Goal: Task Accomplishment & Management: Use online tool/utility

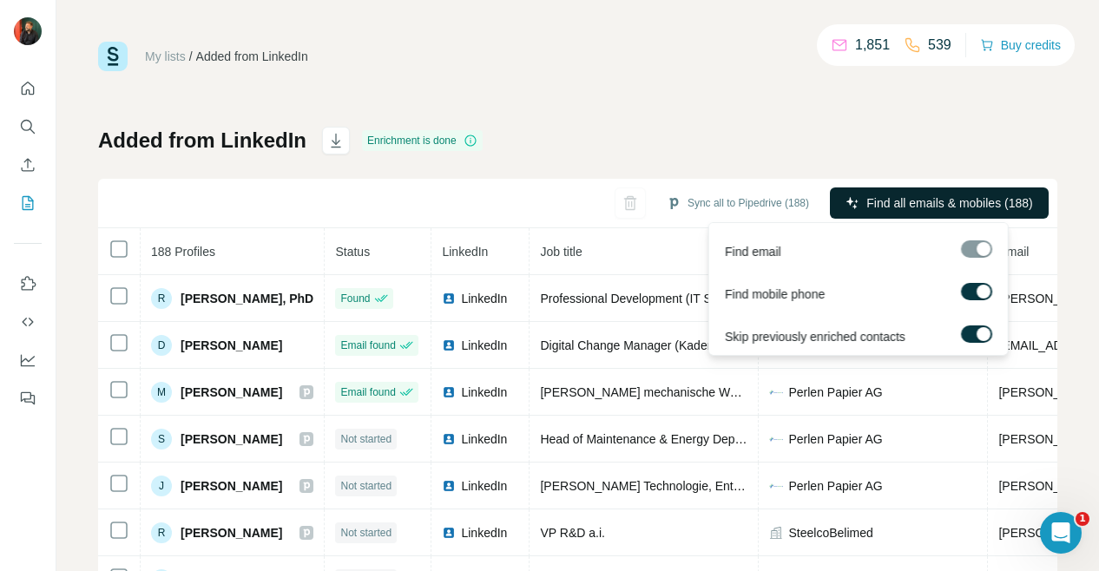
click at [883, 189] on button "Find all emails & mobiles (188)" at bounding box center [939, 202] width 219 height 31
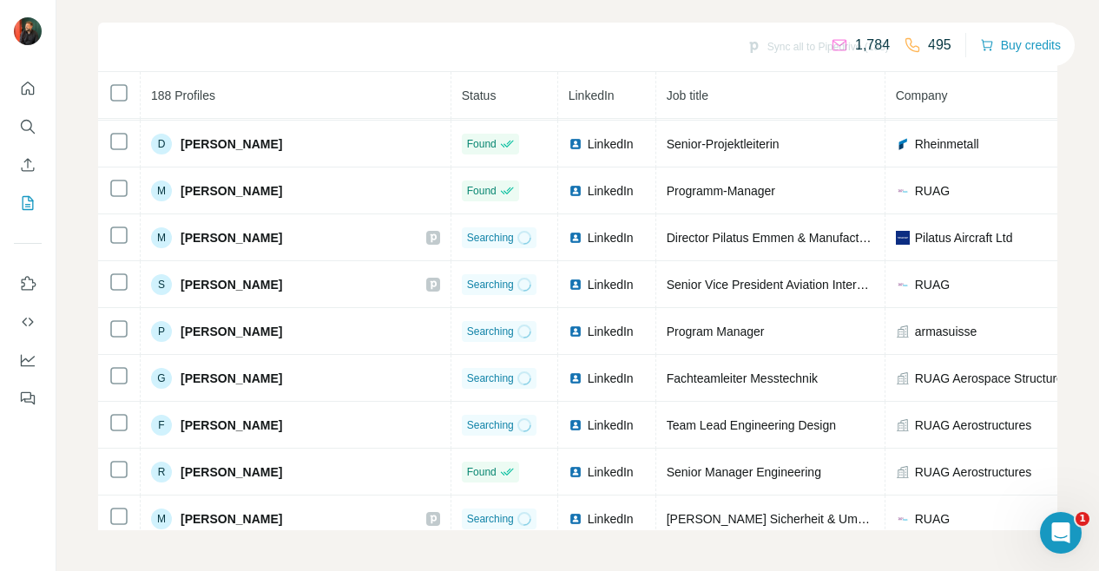
scroll to position [1003, 0]
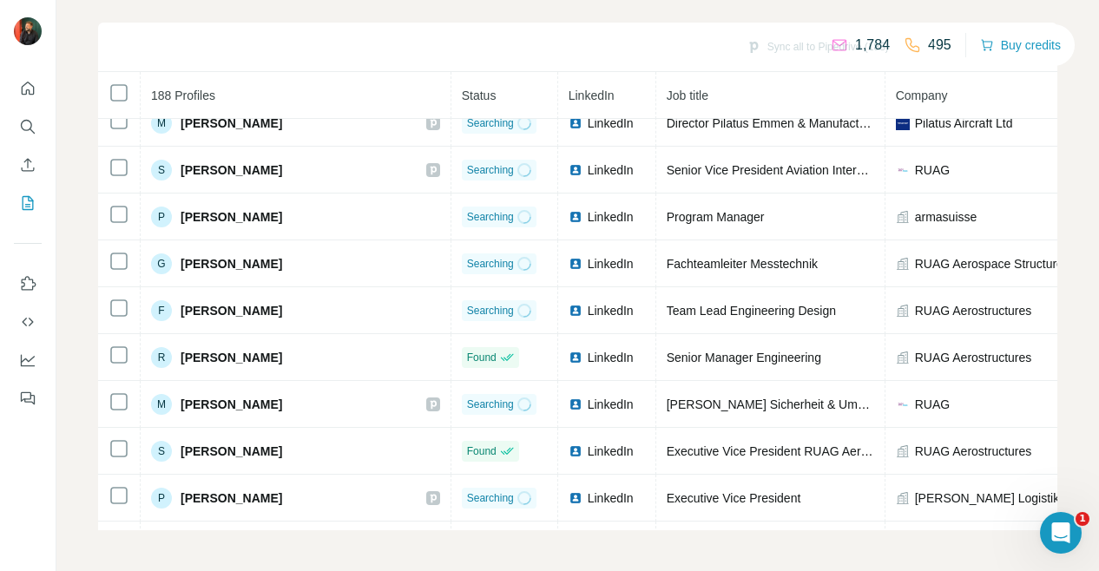
click at [1060, 534] on icon "Open Intercom Messenger" at bounding box center [1061, 533] width 29 height 29
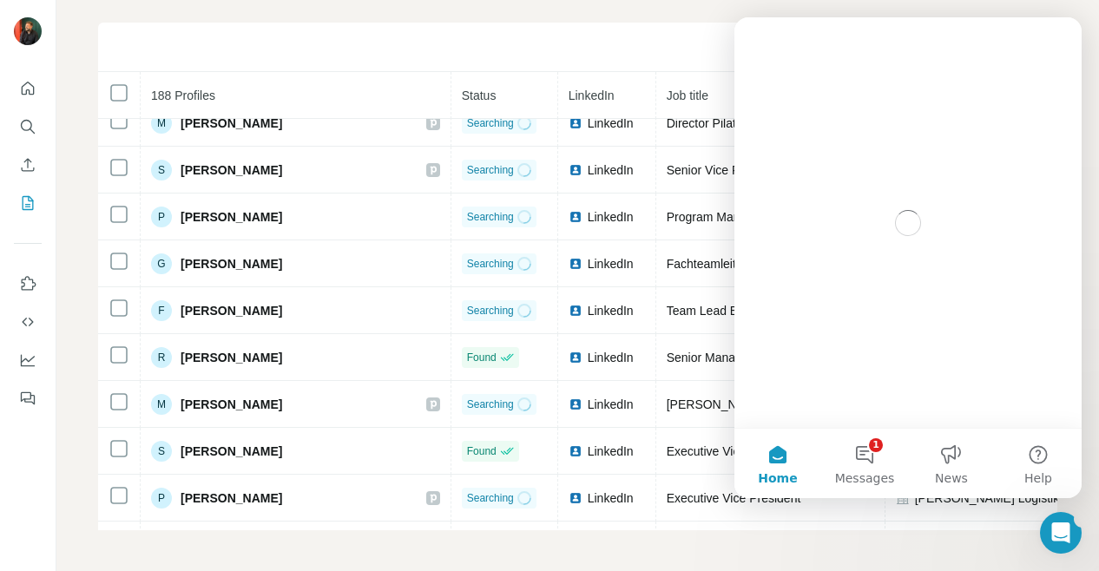
scroll to position [0, 0]
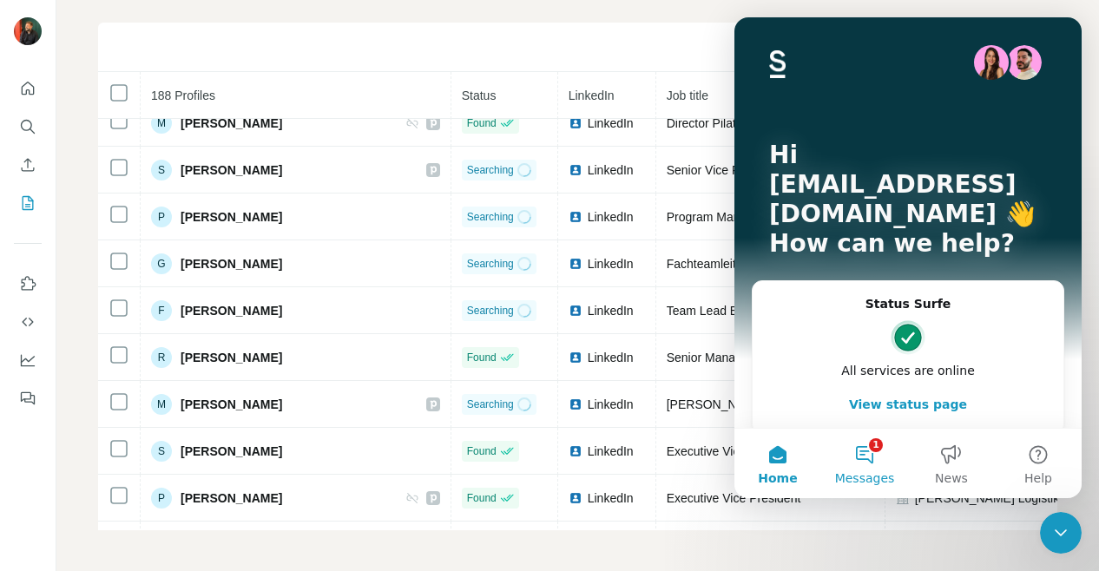
click at [861, 451] on button "1 Messages" at bounding box center [864, 463] width 87 height 69
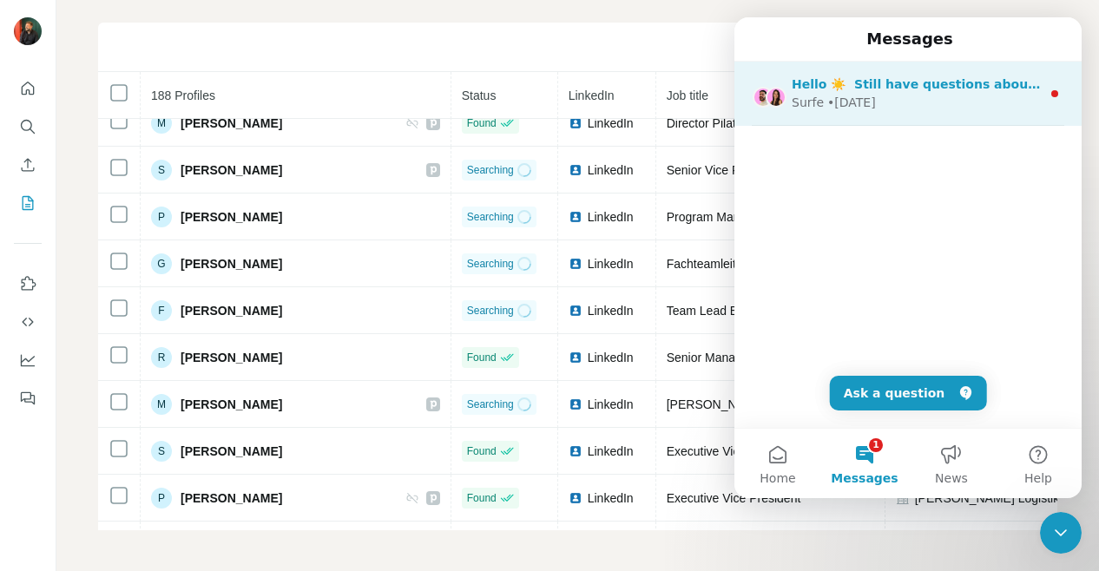
click at [916, 106] on div "Surfe • [DATE]" at bounding box center [915, 103] width 249 height 18
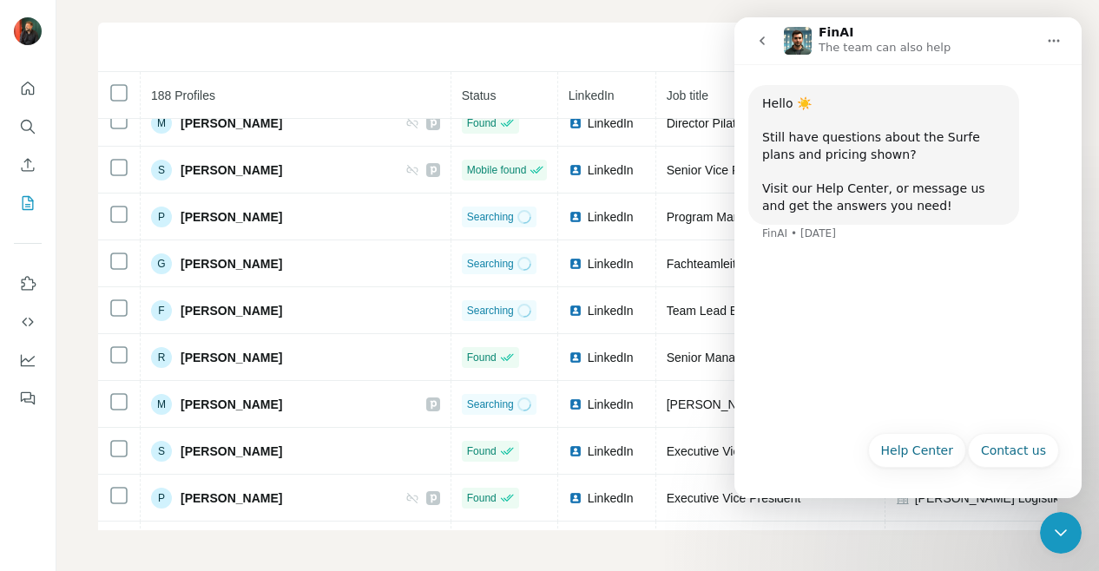
click at [633, 57] on div "Sync all to Pipedrive (188) Running (72/114)" at bounding box center [577, 47] width 959 height 49
click at [763, 38] on icon "go back" at bounding box center [761, 40] width 5 height 9
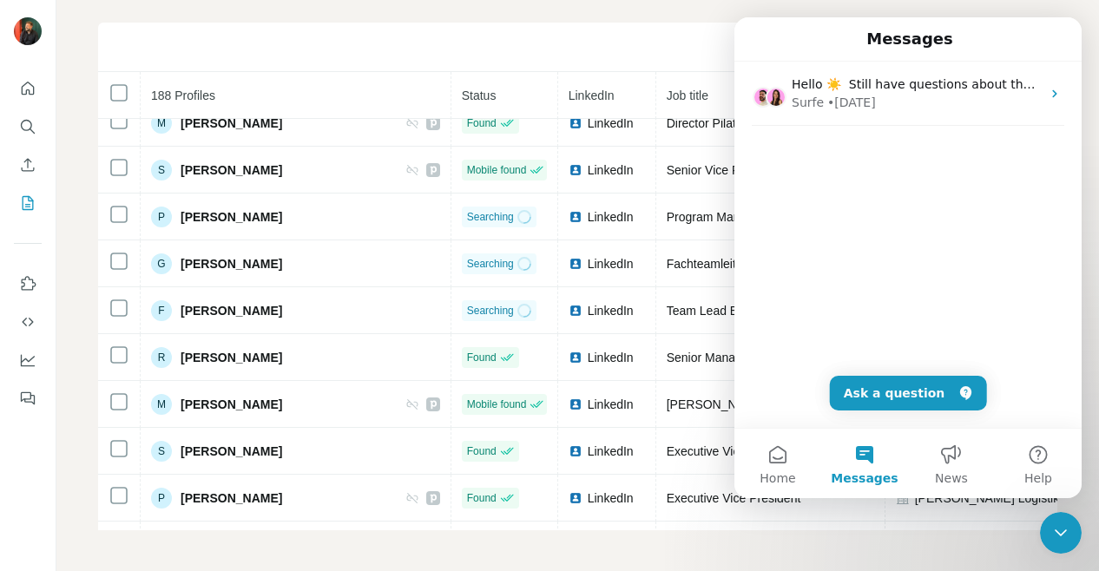
click at [673, 30] on div "Sync all to Pipedrive (188) Running (76/114)" at bounding box center [577, 47] width 959 height 49
click at [640, 40] on div "Sync all to Pipedrive (188) Running (76/114)" at bounding box center [577, 47] width 959 height 49
click at [687, 536] on div "My lists / Added from LinkedIn 1,781 481 Buy credits Added from LinkedIn Enrich…" at bounding box center [577, 285] width 1042 height 571
click at [780, 458] on button "Home" at bounding box center [777, 463] width 87 height 69
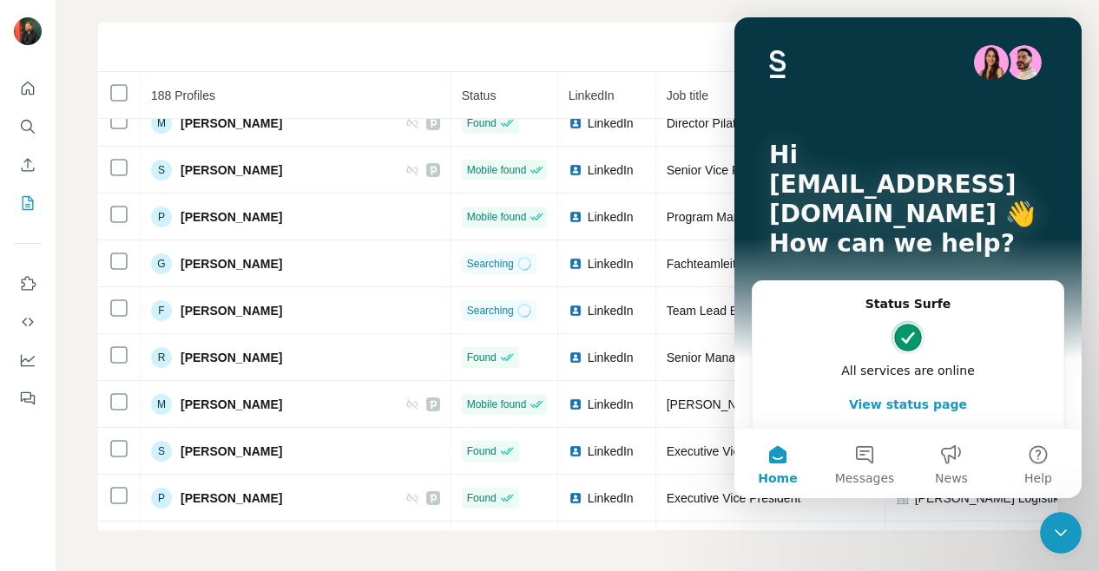
click at [1072, 530] on div "Close Intercom Messenger" at bounding box center [1061, 533] width 42 height 42
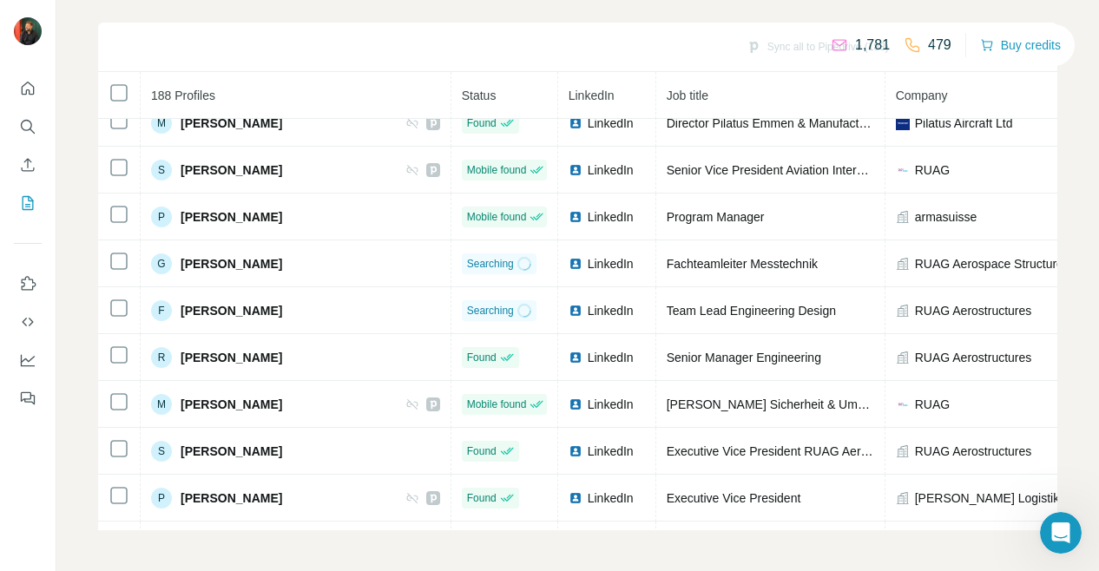
click at [873, 548] on div "My lists / Added from LinkedIn 1,781 479 Buy credits Added from LinkedIn Enrich…" at bounding box center [577, 285] width 1042 height 571
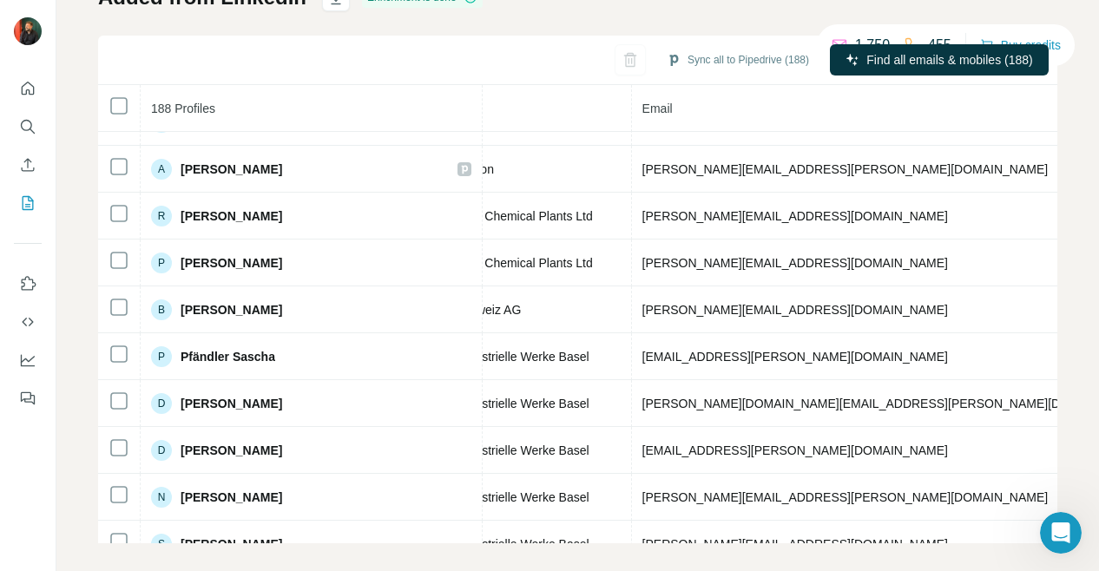
scroll to position [6031, 513]
